Goal: Information Seeking & Learning: Learn about a topic

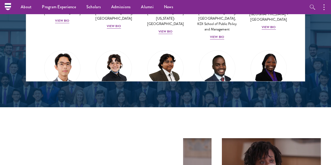
scroll to position [629, 0]
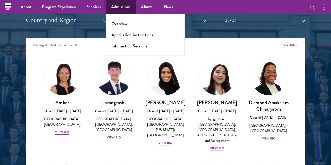
click at [117, 9] on link "Admissions" at bounding box center [121, 7] width 30 height 14
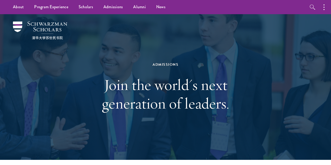
click at [0, 0] on li "Overview" at bounding box center [0, 0] width 0 height 0
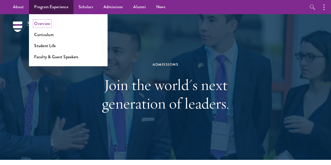
click at [48, 22] on link "Overview" at bounding box center [42, 24] width 16 height 6
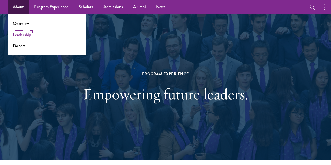
click at [28, 32] on link "Leadership" at bounding box center [22, 35] width 18 height 6
click at [22, 21] on link "Overview" at bounding box center [21, 24] width 16 height 6
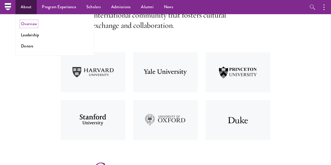
scroll to position [56, 0]
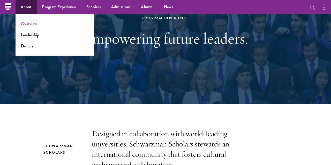
click at [27, 22] on link "Overview" at bounding box center [29, 24] width 16 height 6
